Goal: Task Accomplishment & Management: Manage account settings

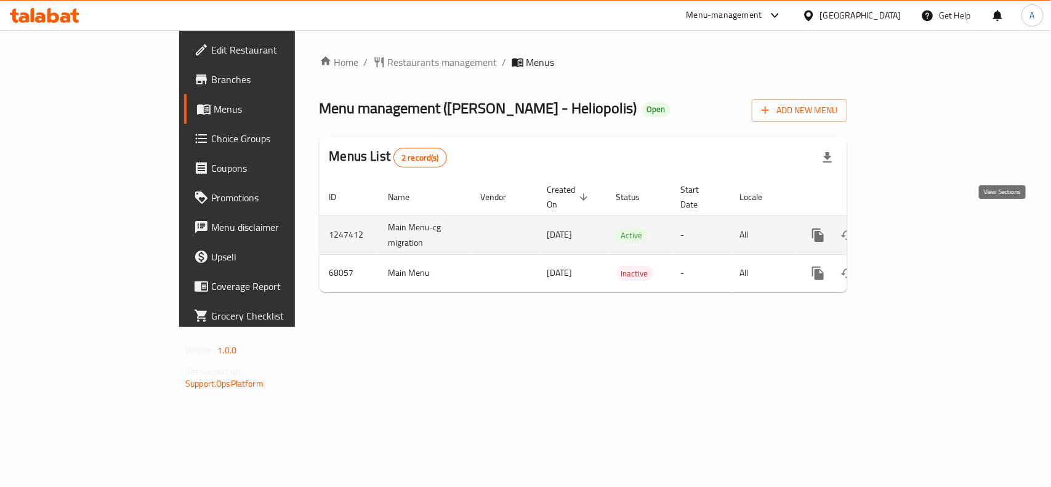
click at [914, 228] on icon "enhanced table" at bounding box center [906, 235] width 15 height 15
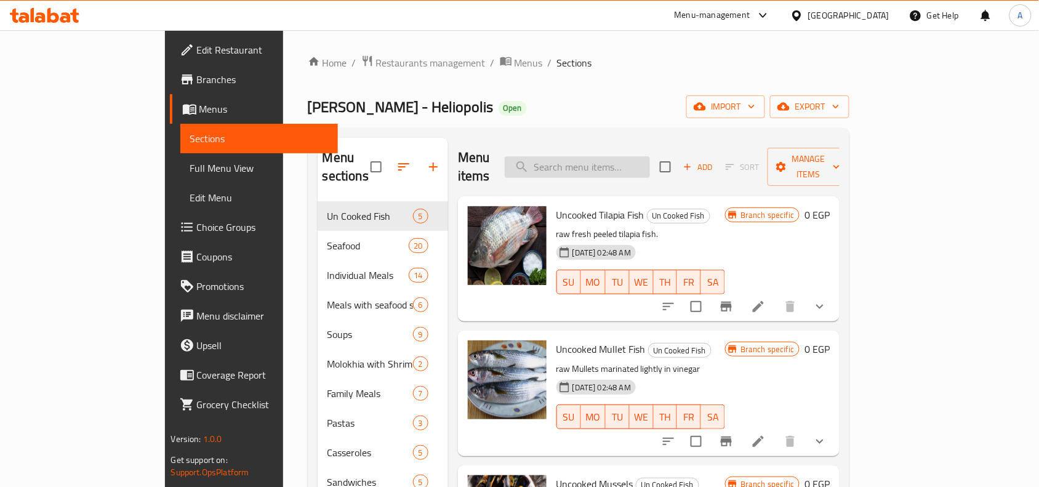
click at [629, 160] on input "search" at bounding box center [577, 167] width 145 height 22
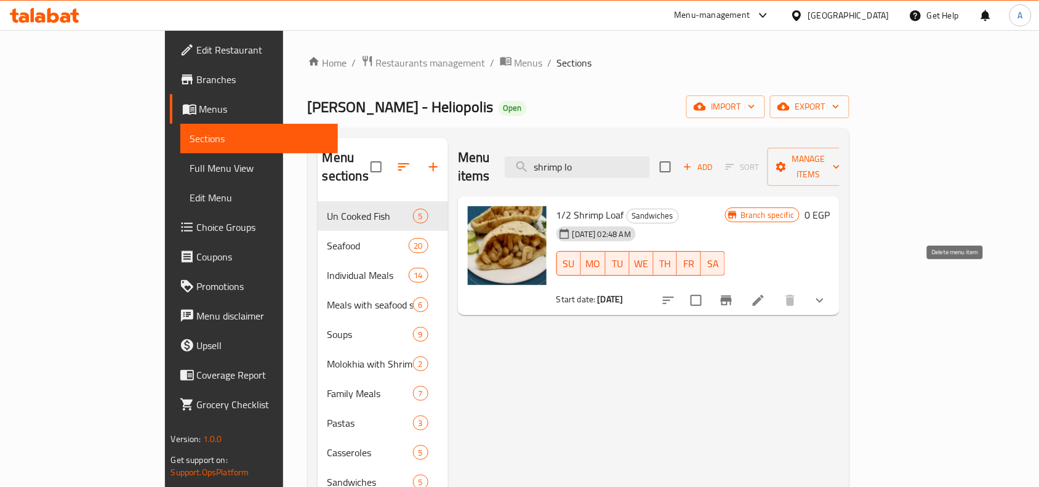
type input "shrimp lo"
click at [776, 289] on li at bounding box center [758, 300] width 34 height 22
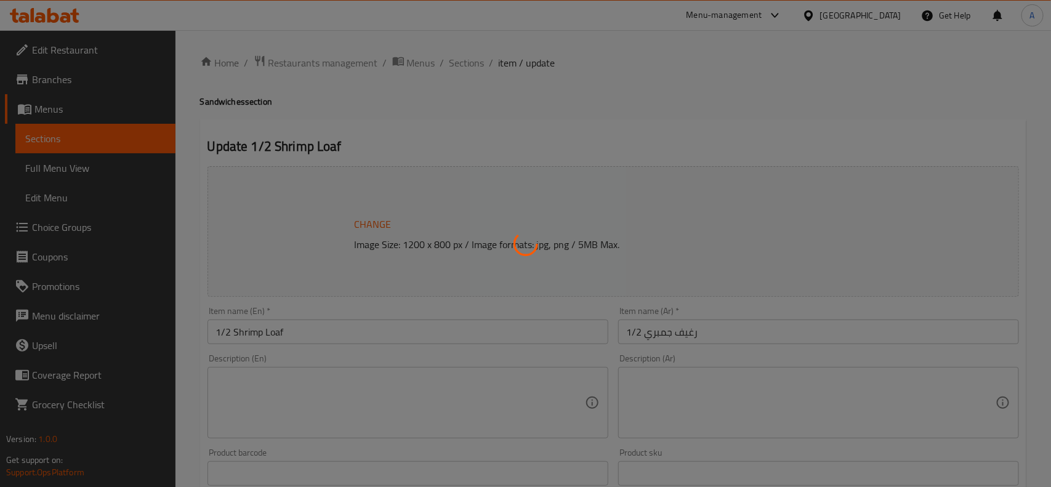
type input "برجاء الإختيار"
type input "1"
type input "اختيارك من السلطات"
type input "0"
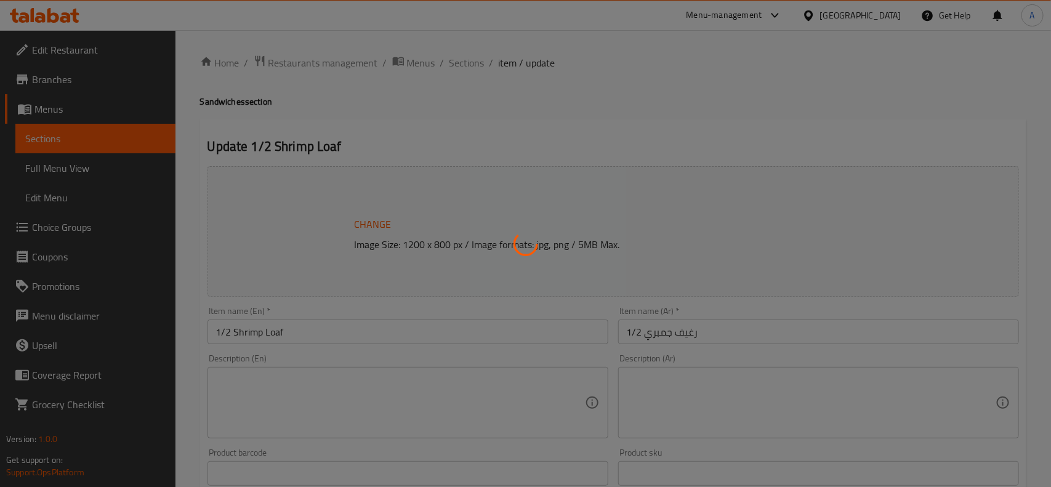
type input "5"
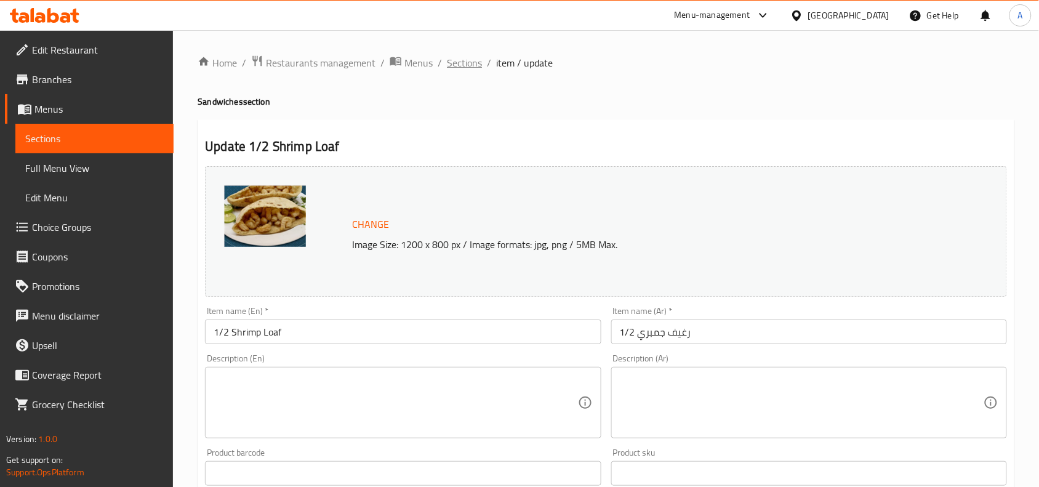
click at [468, 63] on span "Sections" at bounding box center [464, 62] width 35 height 15
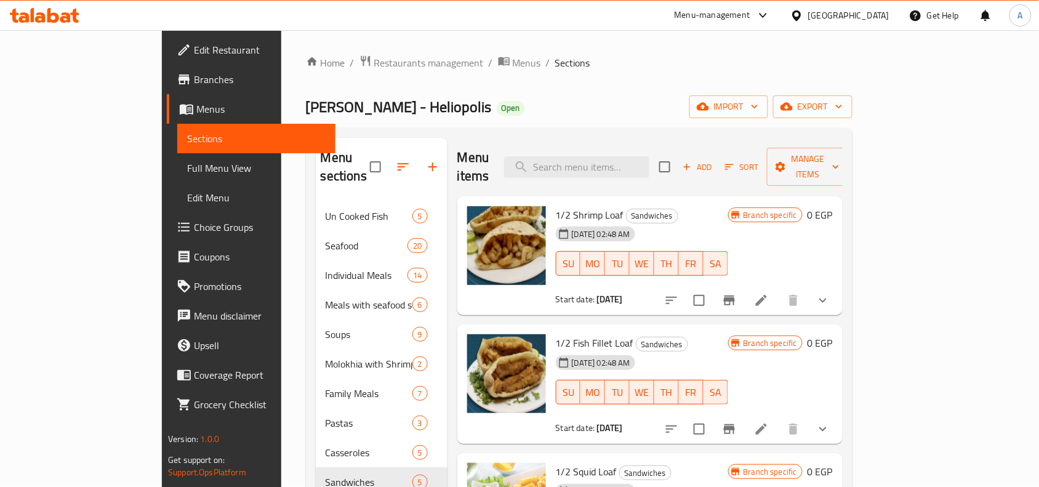
click at [744, 287] on button "Branch-specific-item" at bounding box center [730, 301] width 30 height 30
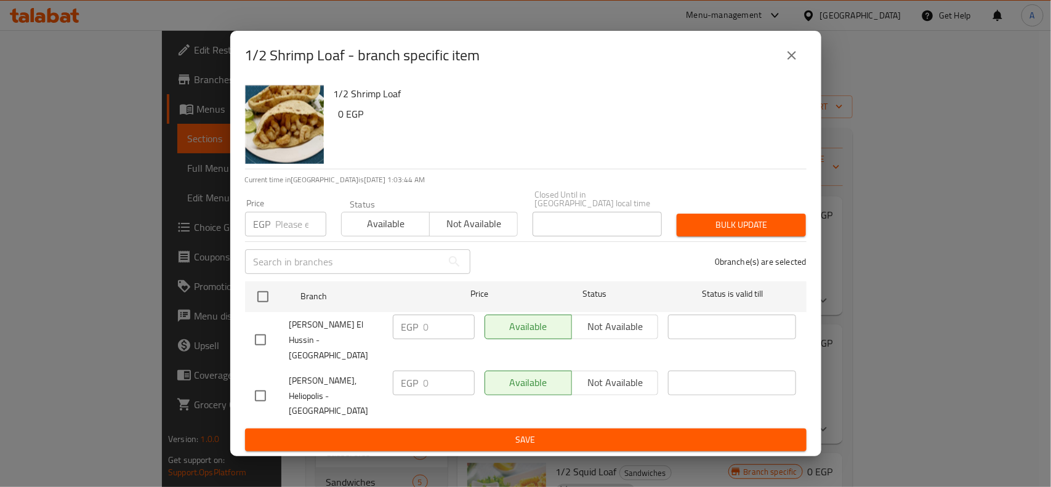
click at [785, 63] on icon "close" at bounding box center [791, 55] width 15 height 15
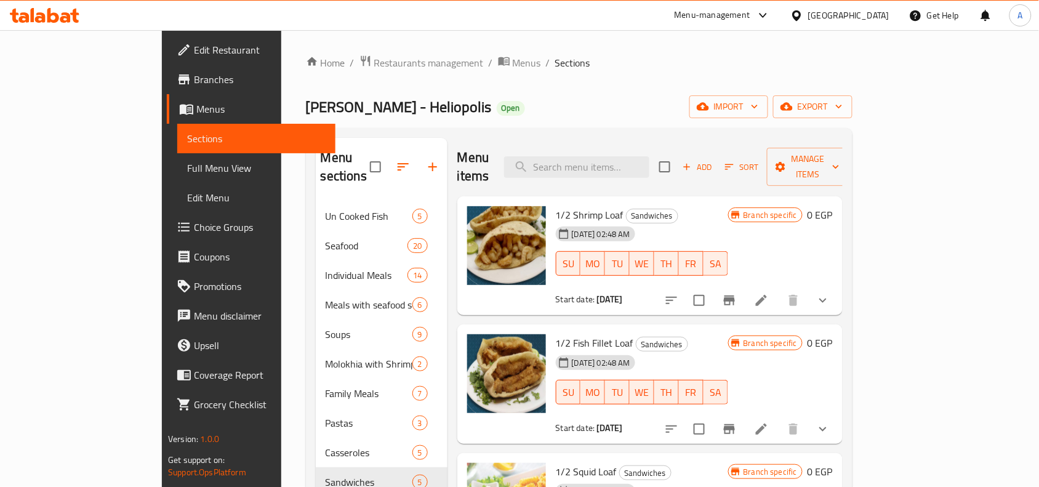
click at [830, 293] on icon "show more" at bounding box center [823, 300] width 15 height 15
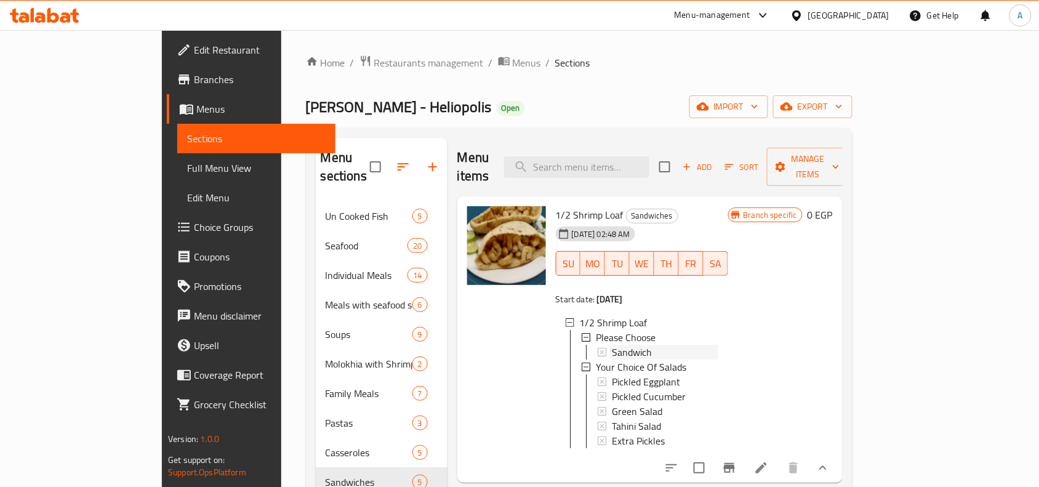
click at [598, 348] on icon at bounding box center [602, 352] width 9 height 9
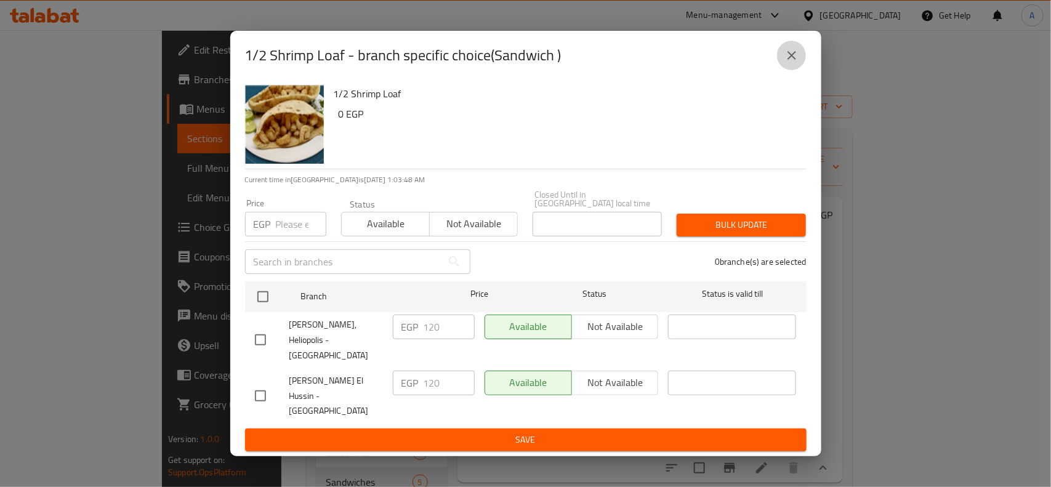
click at [799, 70] on button "close" at bounding box center [792, 56] width 30 height 30
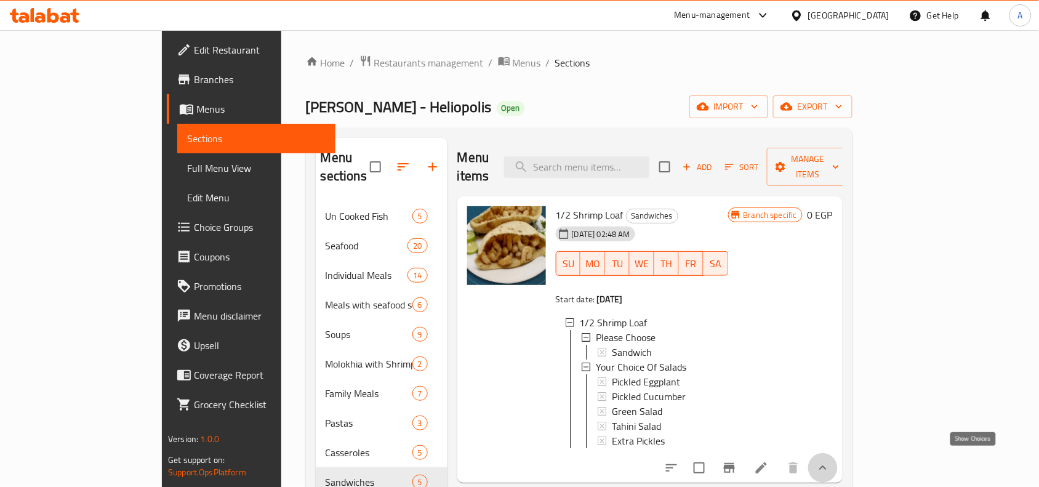
click at [830, 462] on icon "show more" at bounding box center [823, 467] width 15 height 15
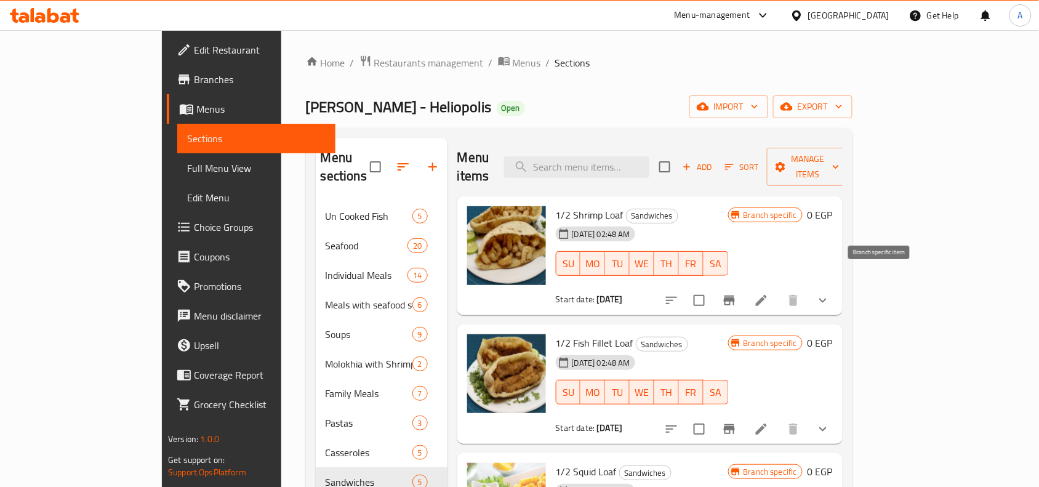
click at [735, 295] on icon "Branch-specific-item" at bounding box center [729, 300] width 11 height 10
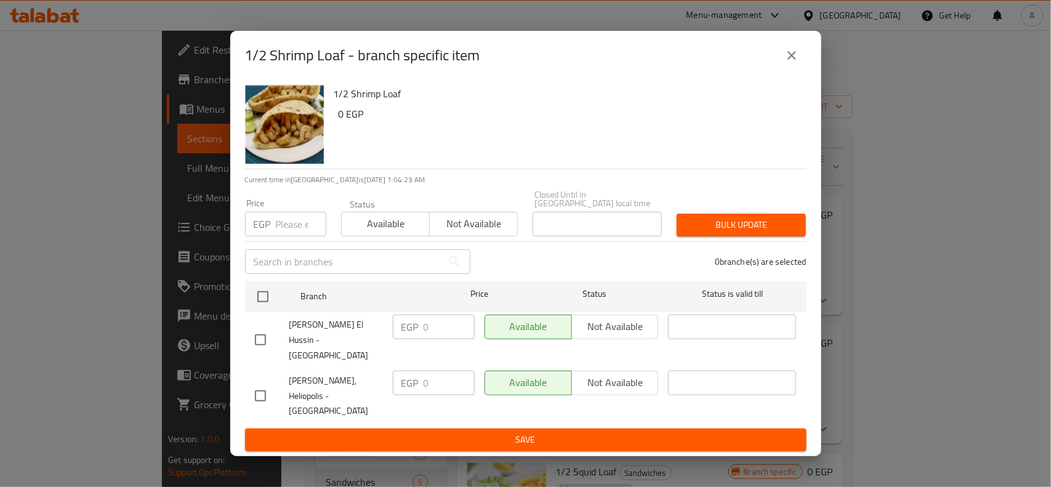
click at [334, 214] on div "Status Available Not available" at bounding box center [430, 218] width 192 height 52
click at [796, 63] on icon "close" at bounding box center [791, 55] width 15 height 15
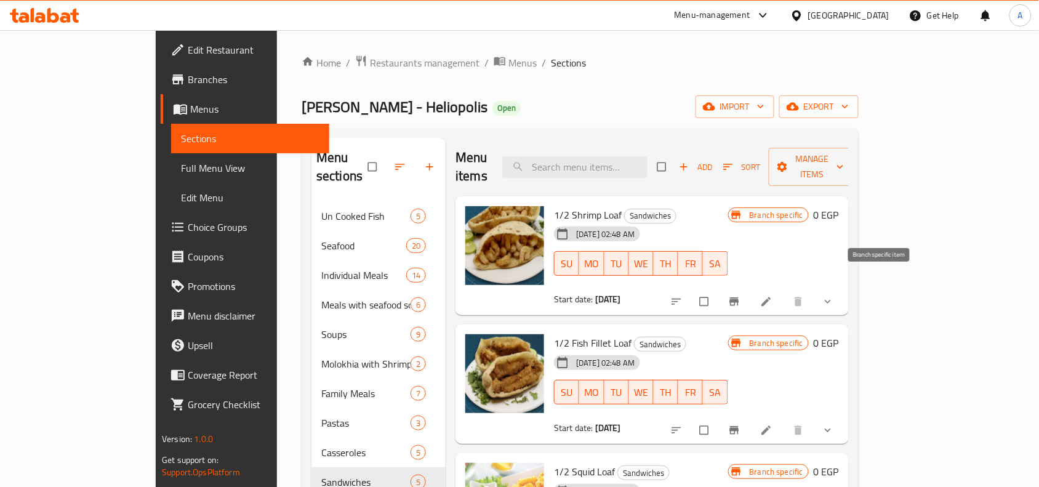
click at [750, 288] on button "Branch-specific-item" at bounding box center [736, 301] width 30 height 27
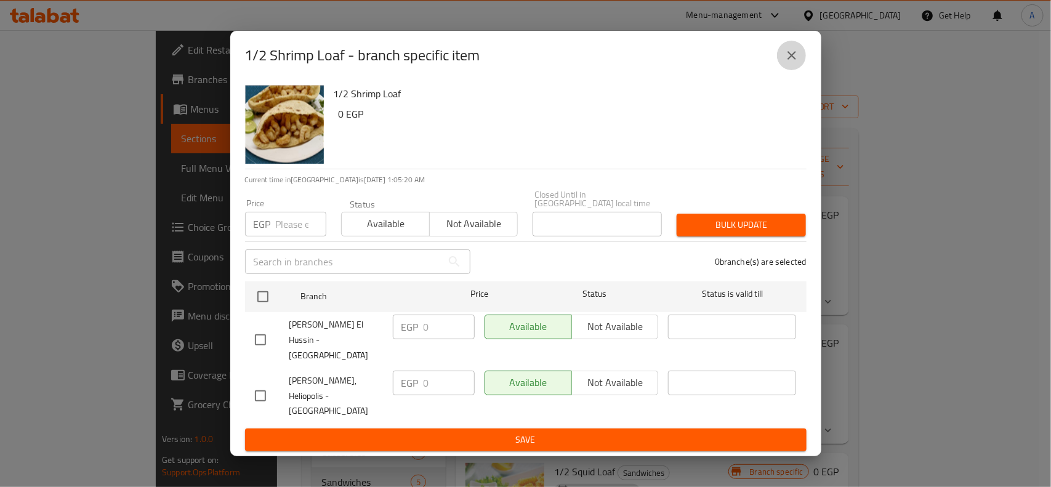
click at [795, 63] on icon "close" at bounding box center [791, 55] width 15 height 15
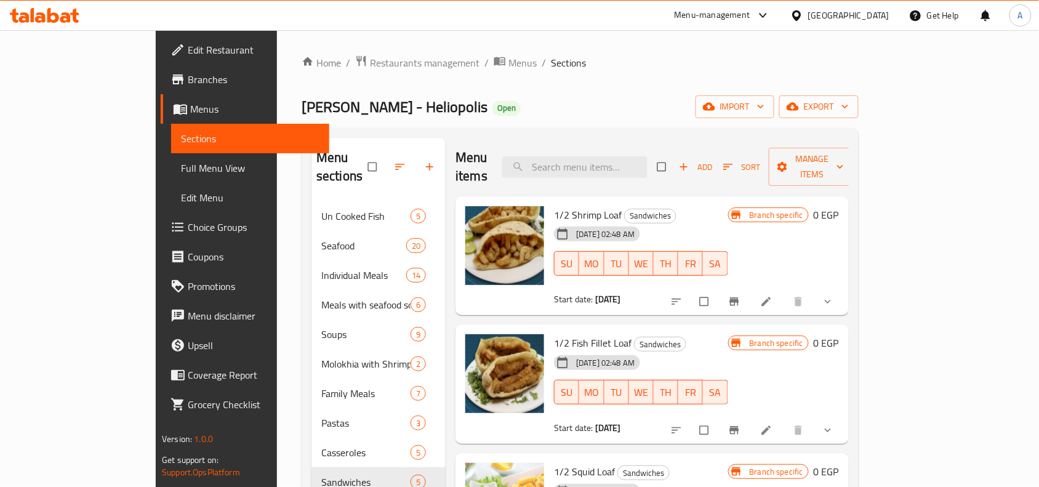
click at [564, 89] on div "Home / Restaurants management / Menus / Sections Asmak Anwar El Hussein - Helio…" at bounding box center [580, 345] width 557 height 580
click at [750, 288] on button "Branch-specific-item" at bounding box center [736, 301] width 30 height 27
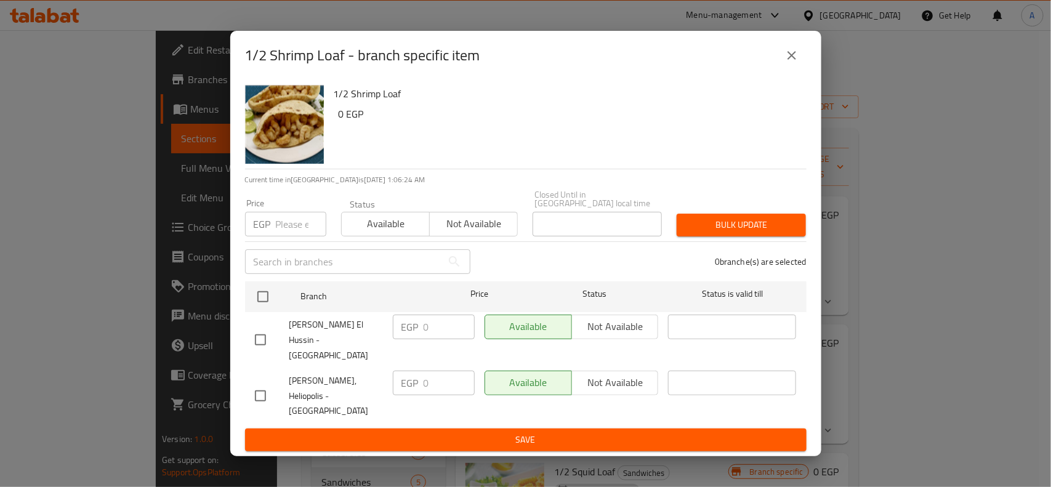
click at [365, 155] on div "1/2 Shrimp Loaf 0 EGP" at bounding box center [565, 124] width 473 height 89
click at [789, 63] on icon "close" at bounding box center [791, 55] width 15 height 15
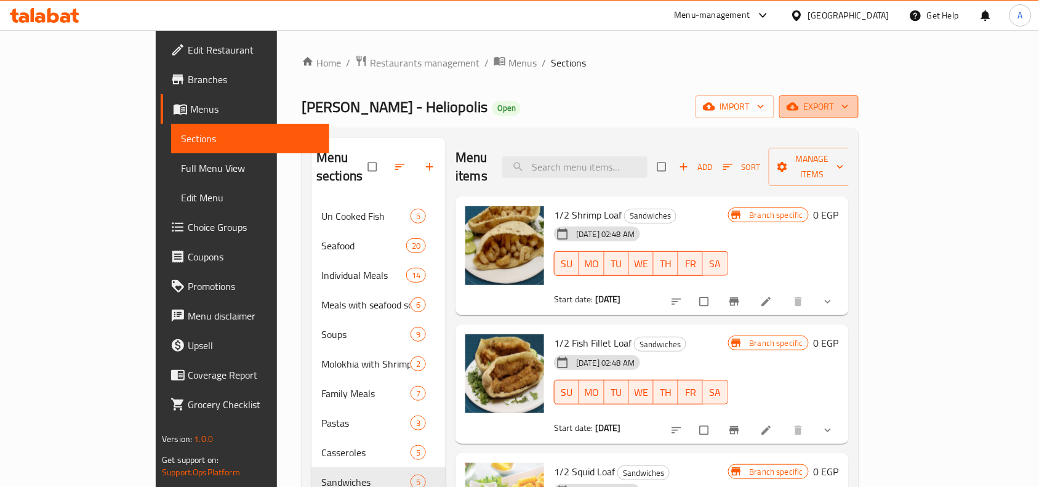
click at [849, 113] on span "export" at bounding box center [819, 106] width 60 height 15
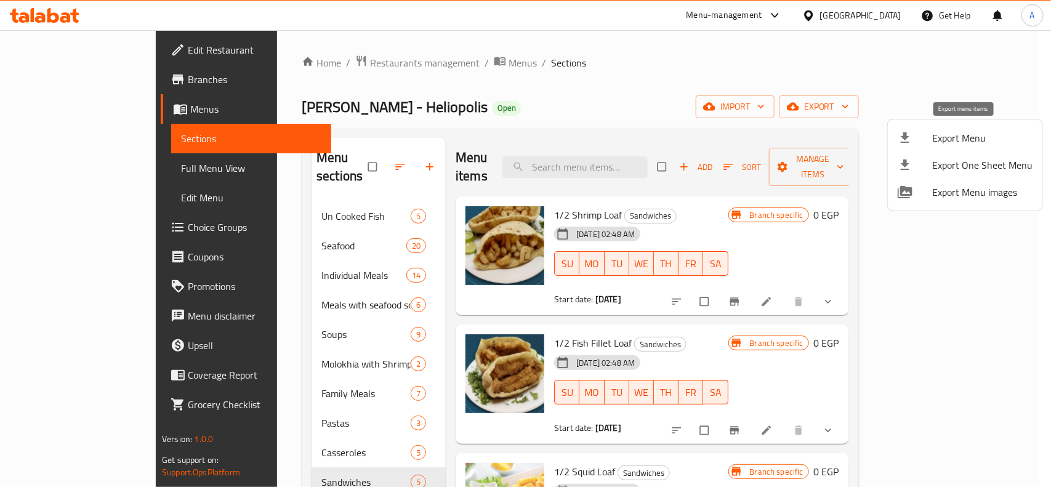
click at [947, 150] on li "Export Menu" at bounding box center [965, 137] width 155 height 27
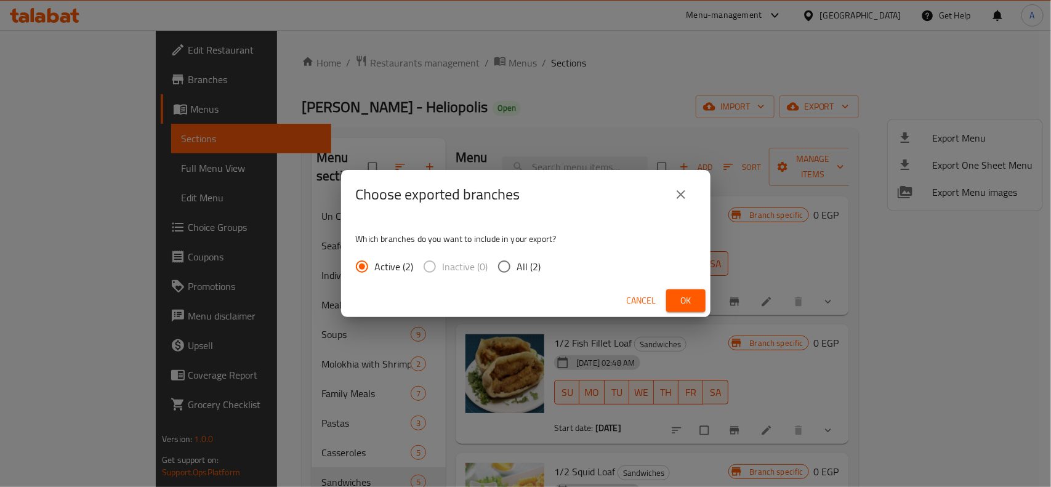
click at [518, 259] on span "All (2)" at bounding box center [529, 266] width 24 height 15
click at [517, 259] on input "All (2)" at bounding box center [504, 267] width 26 height 26
radio input "true"
click at [678, 294] on span "Ok" at bounding box center [686, 300] width 20 height 15
